Goal: Information Seeking & Learning: Learn about a topic

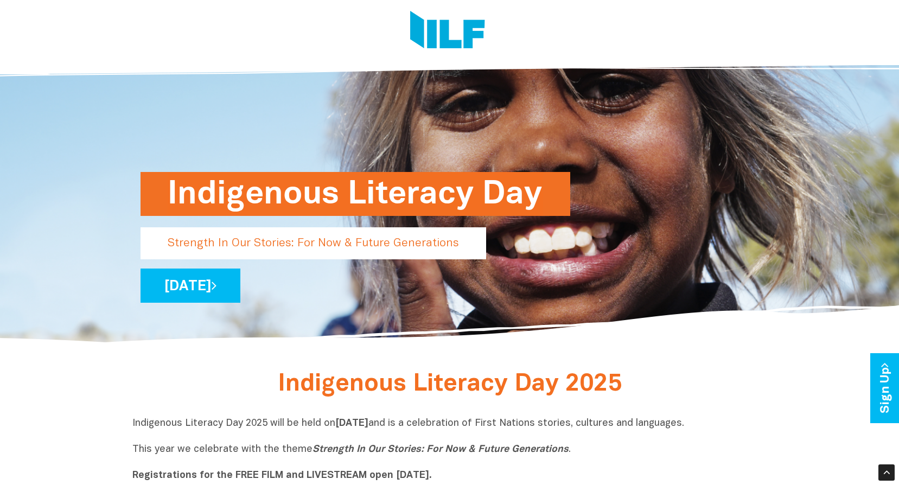
scroll to position [109, 0]
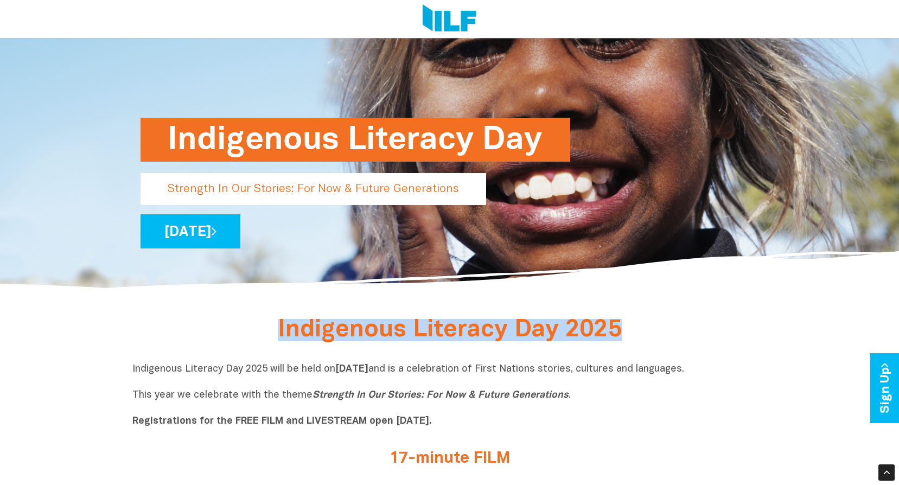
drag, startPoint x: 277, startPoint y: 334, endPoint x: 663, endPoint y: 345, distance: 385.9
click at [663, 345] on div "Indigenous Literacy Day 2025" at bounding box center [449, 333] width 635 height 25
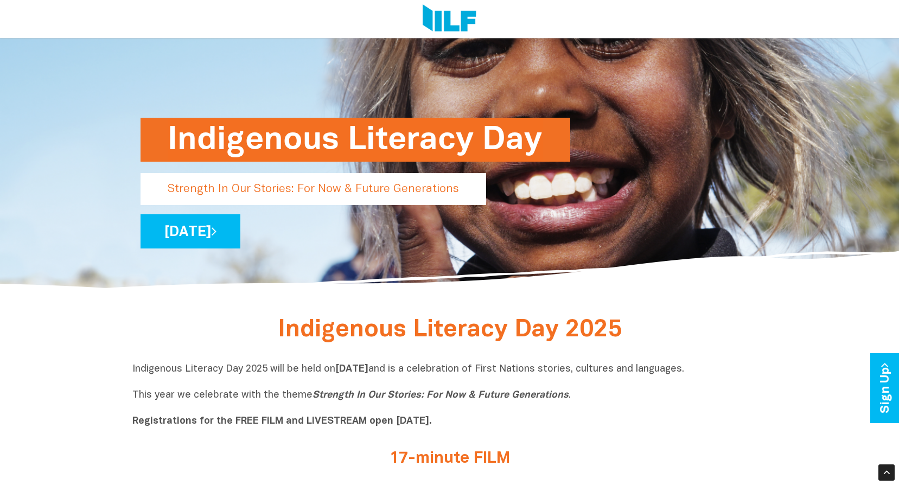
click at [136, 367] on p "Indigenous Literacy Day 2025 will be held [DATE][DATE] and is a celebration of …" at bounding box center [449, 395] width 635 height 65
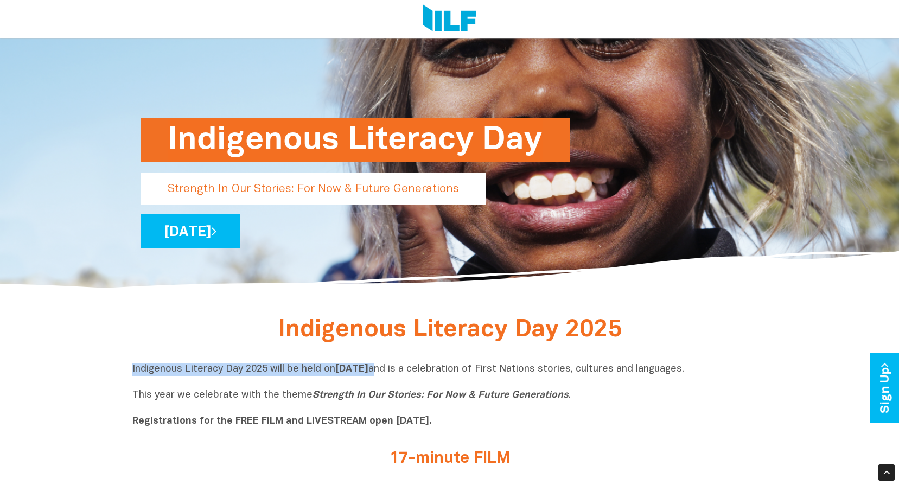
drag, startPoint x: 126, startPoint y: 371, endPoint x: 455, endPoint y: 375, distance: 329.3
click at [178, 372] on p "Indigenous Literacy Day 2025 will be held [DATE][DATE] and is a celebration of …" at bounding box center [449, 395] width 635 height 65
drag, startPoint x: 132, startPoint y: 371, endPoint x: 264, endPoint y: 375, distance: 131.4
click at [264, 375] on p "Indigenous Literacy Day 2025 will be held [DATE][DATE] and is a celebration of …" at bounding box center [449, 395] width 635 height 65
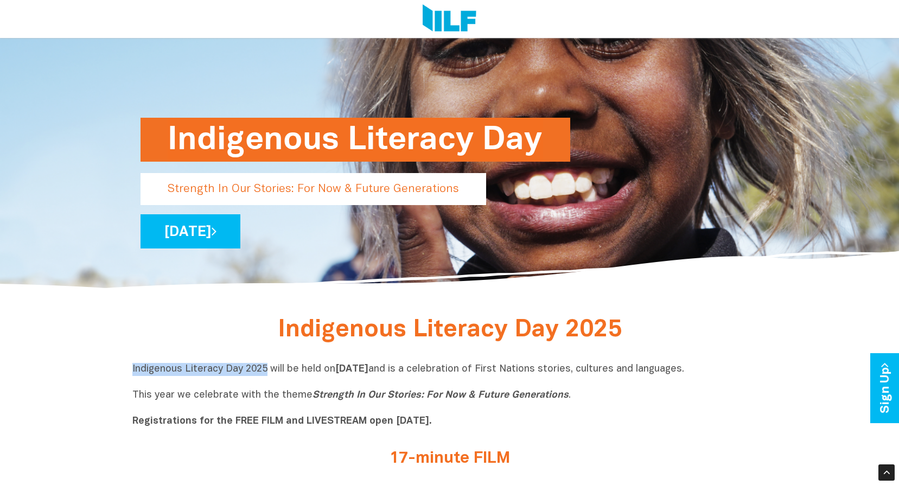
drag, startPoint x: 264, startPoint y: 375, endPoint x: 255, endPoint y: 372, distance: 9.1
copy p "Indigenous Literacy Day 2025"
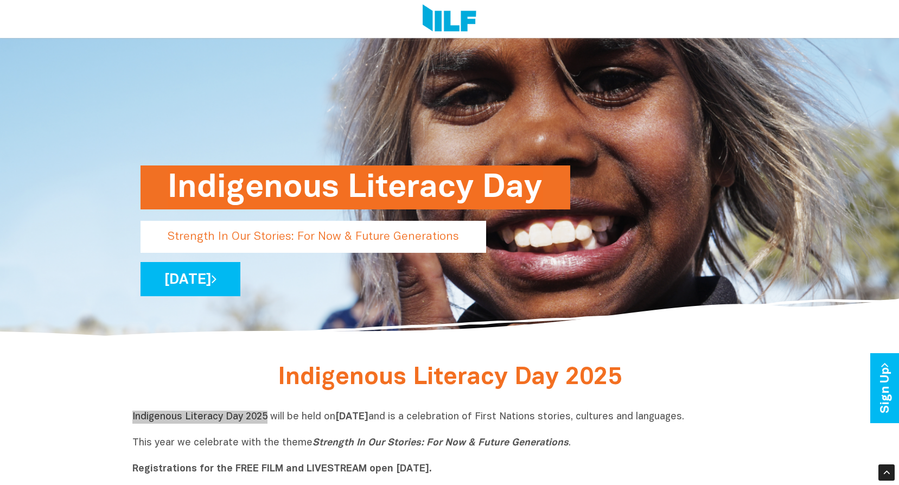
scroll to position [278, 0]
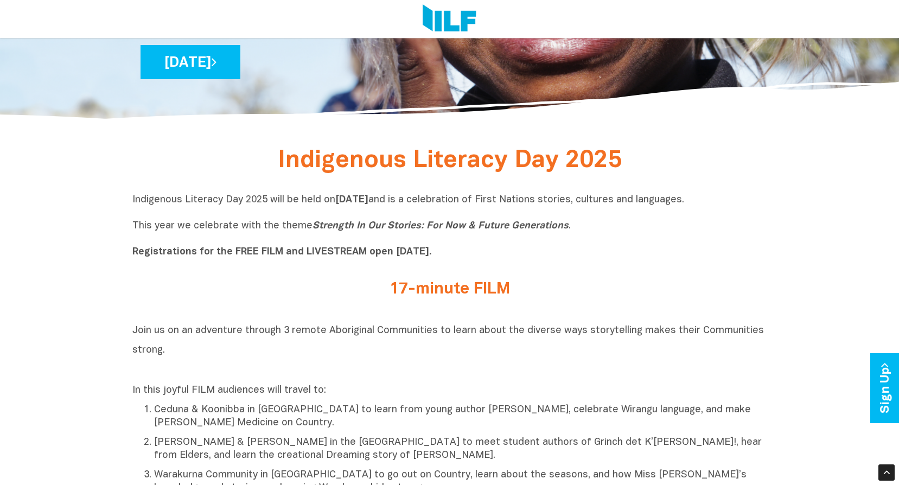
click at [602, 245] on p "Indigenous Literacy Day 2025 will be held [DATE][DATE] and is a celebration of …" at bounding box center [449, 226] width 635 height 65
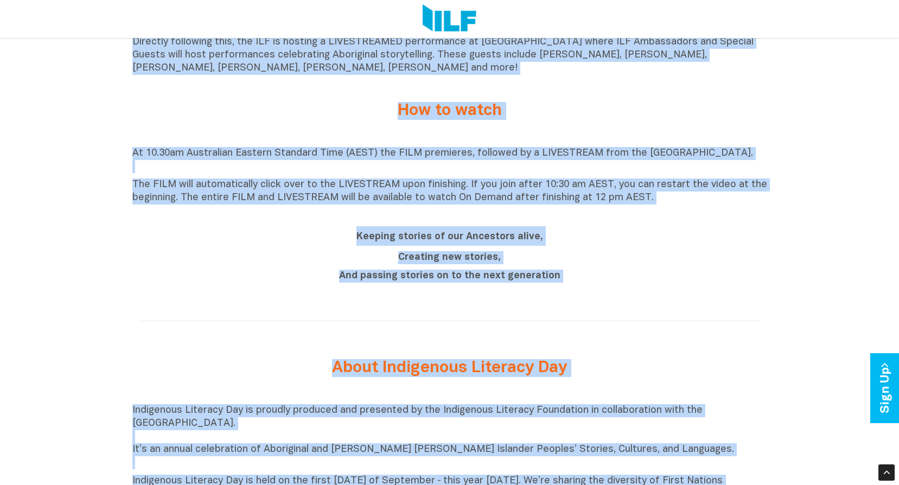
scroll to position [1054, 0]
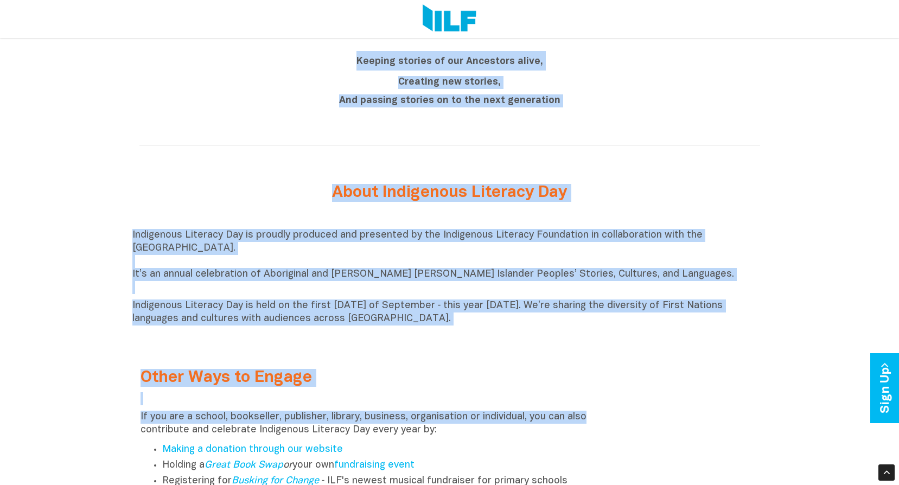
drag, startPoint x: 132, startPoint y: 277, endPoint x: 667, endPoint y: 343, distance: 539.5
click at [667, 343] on div "Indigenous Literacy Day 2025 Indigenous Literacy Day 2025 will be held [DATE][D…" at bounding box center [449, 21] width 899 height 1306
copy div "Lore ip do si ametconse adipisc 6 elitse Doeiusmodt Incididuntu la etdol magna …"
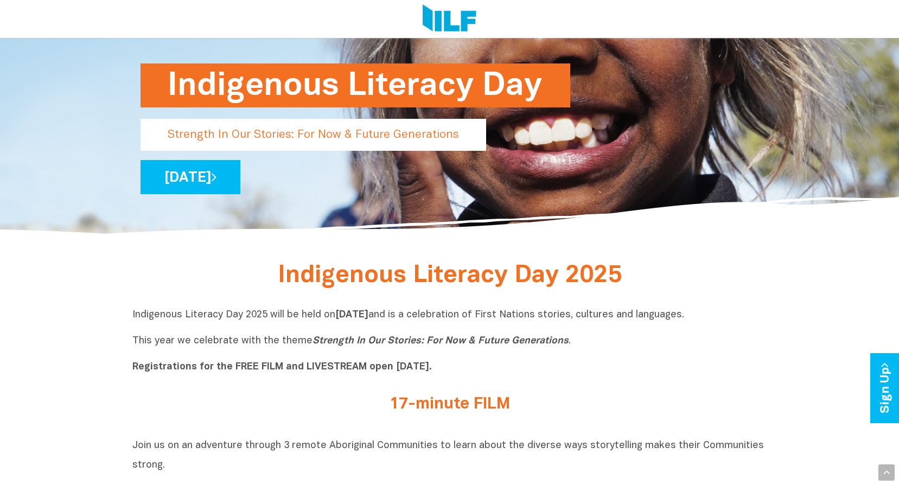
scroll to position [217, 0]
